Goal: Task Accomplishment & Management: Use online tool/utility

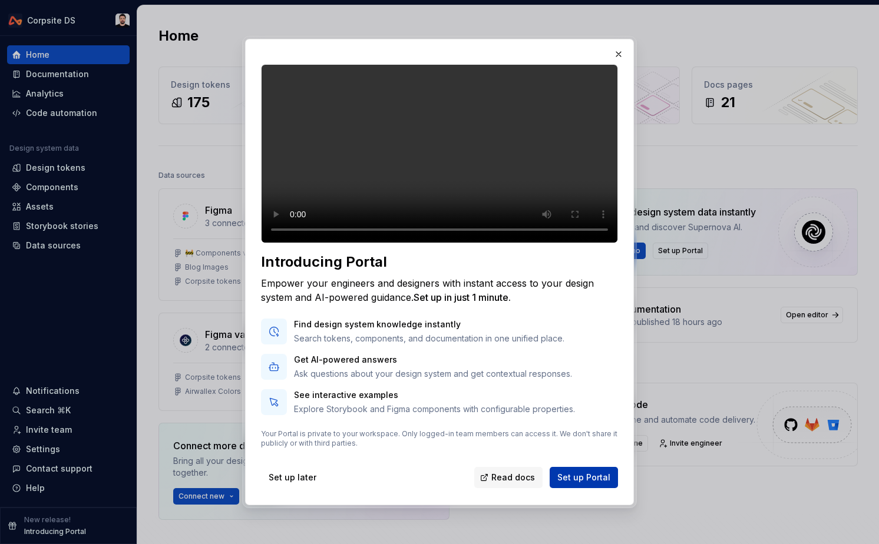
click at [582, 484] on span "Set up Portal" at bounding box center [583, 478] width 53 height 12
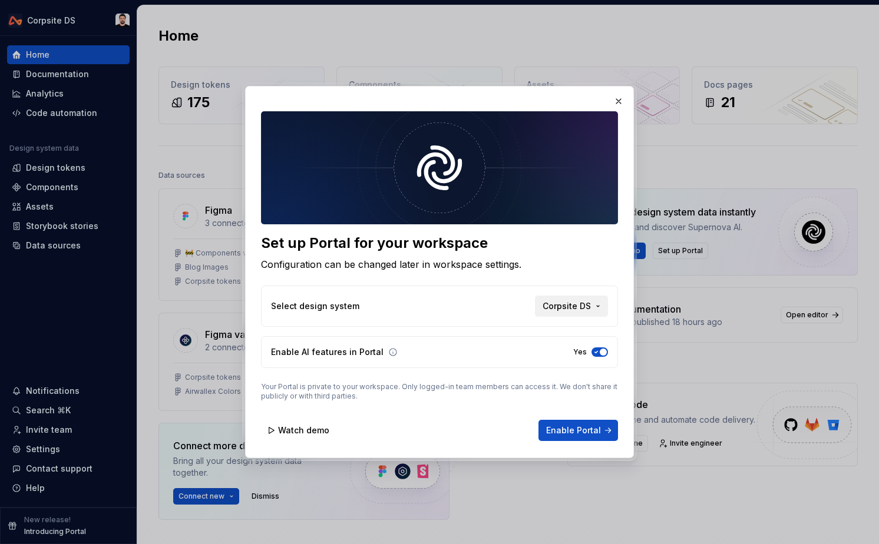
click at [580, 304] on span "Corpsite DS" at bounding box center [567, 307] width 48 height 12
click at [589, 252] on div "Set up Portal for your workspace Configuration can be changed later in workspac…" at bounding box center [439, 272] width 879 height 544
click at [560, 429] on span "Enable Portal" at bounding box center [573, 431] width 55 height 12
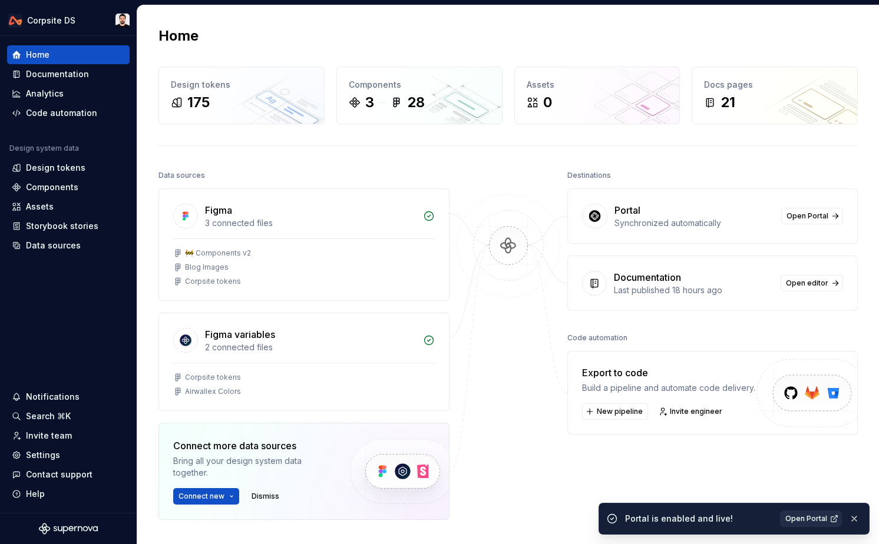
click at [804, 519] on span "Open Portal" at bounding box center [807, 518] width 42 height 9
